Goal: Information Seeking & Learning: Learn about a topic

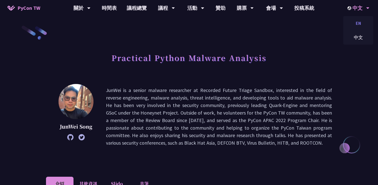
click at [355, 25] on div "EN" at bounding box center [358, 23] width 30 height 12
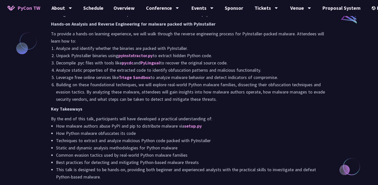
scroll to position [442, 0]
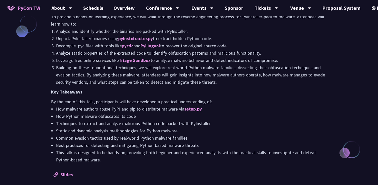
drag, startPoint x: 52, startPoint y: 45, endPoint x: 149, endPoint y: 168, distance: 156.8
copy div "Abstract Python is a widely used programming language for development, but its …"
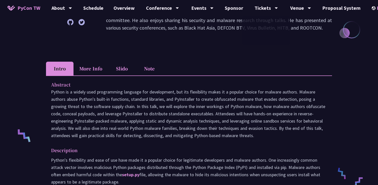
scroll to position [113, 0]
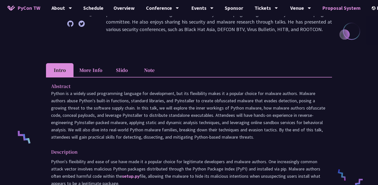
click at [342, 8] on link "Proposal System" at bounding box center [341, 8] width 48 height 16
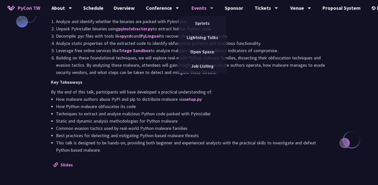
scroll to position [255, 0]
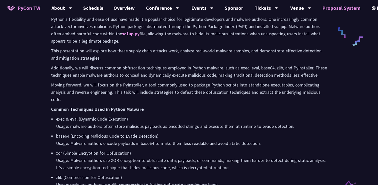
click at [352, 8] on link "Proposal System" at bounding box center [341, 8] width 48 height 16
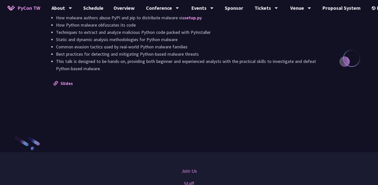
scroll to position [573, 0]
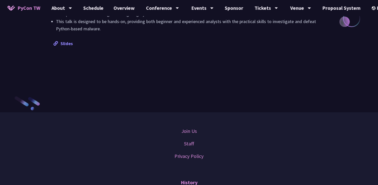
click at [67, 47] on div "Slides" at bounding box center [189, 43] width 271 height 7
click at [66, 46] on link "Slides" at bounding box center [63, 44] width 19 height 6
